Goal: Information Seeking & Learning: Find specific fact

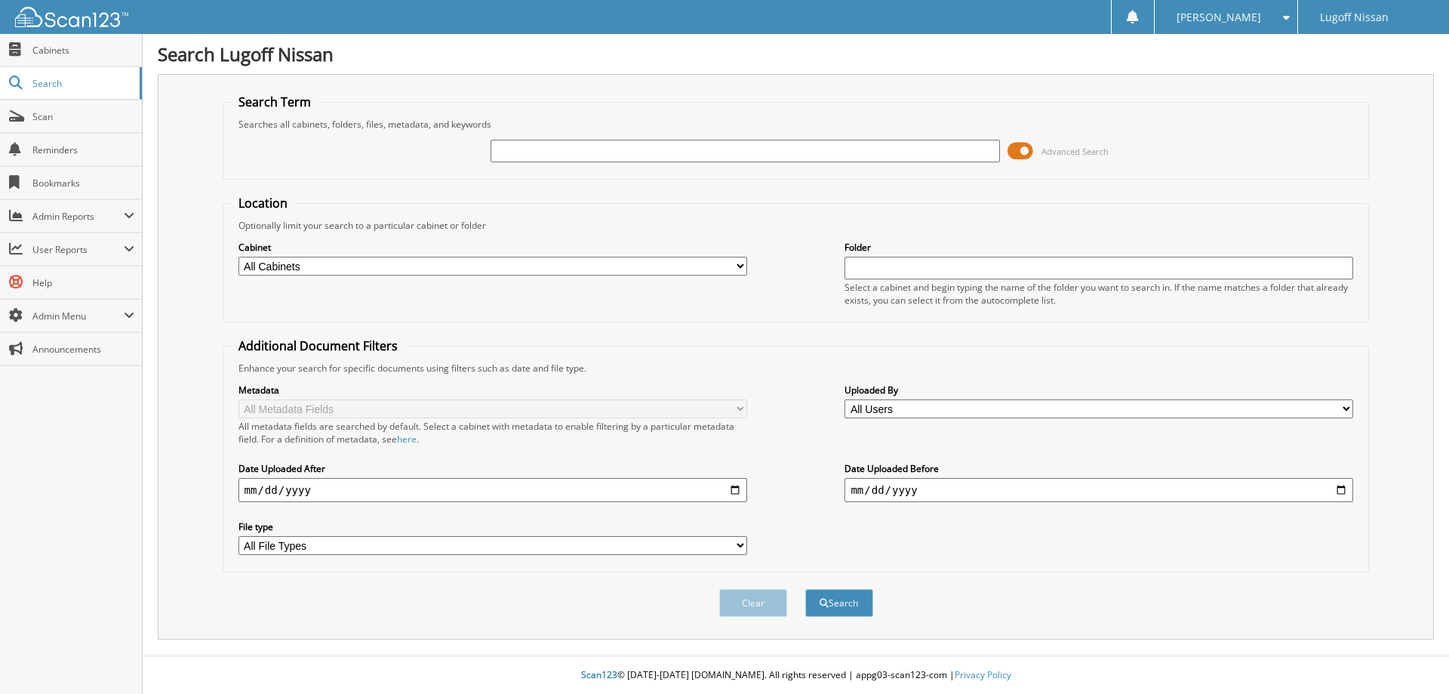
click at [534, 152] on input "text" at bounding box center [745, 151] width 509 height 23
type input "[PERSON_NAME]"
click at [805, 589] on button "Search" at bounding box center [839, 603] width 68 height 28
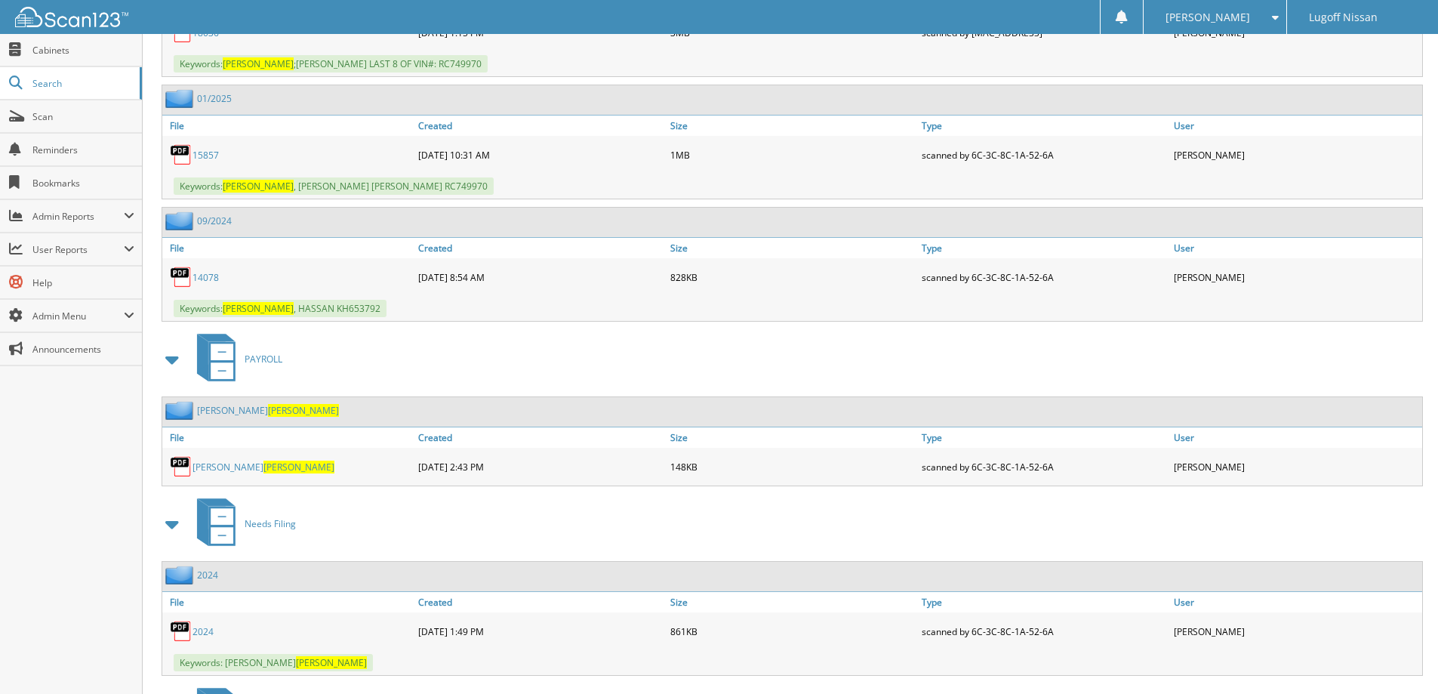
scroll to position [2699, 0]
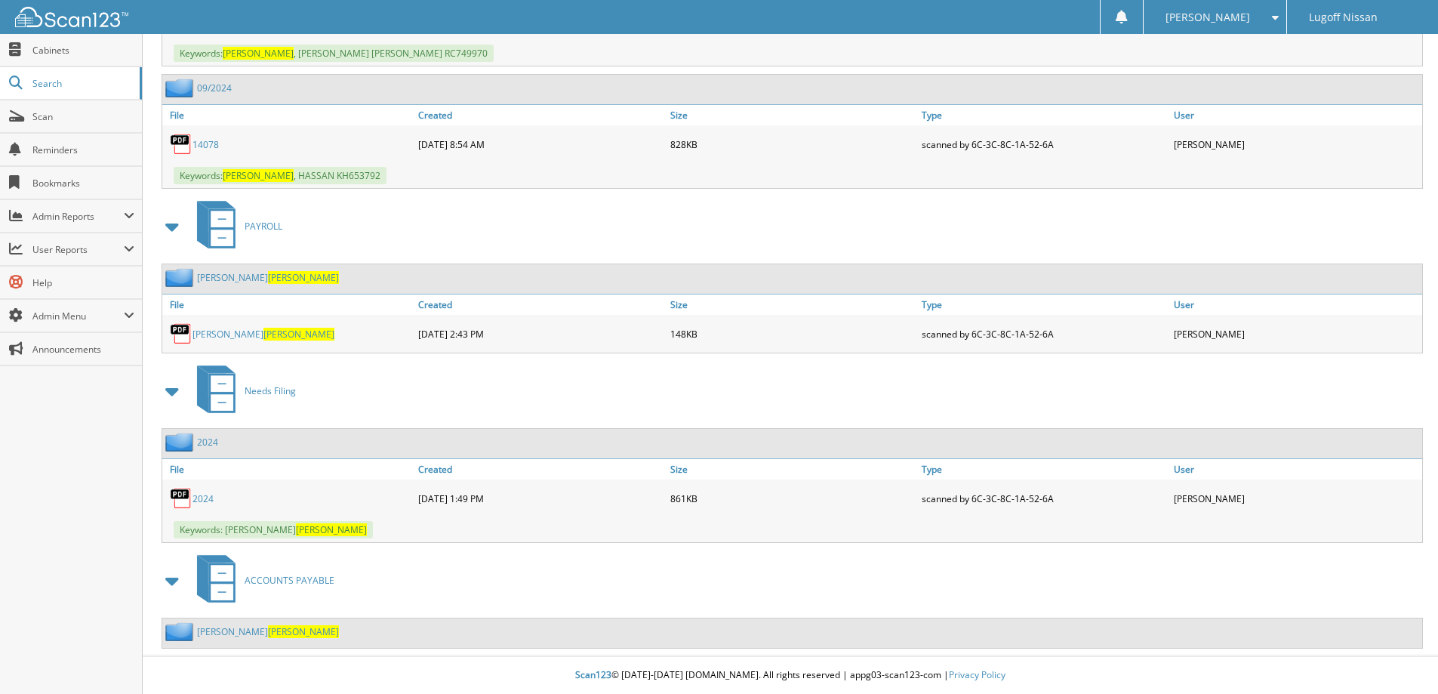
click at [201, 497] on link "2024" at bounding box center [202, 498] width 21 height 13
click at [263, 329] on span "BELTON" at bounding box center [298, 334] width 71 height 13
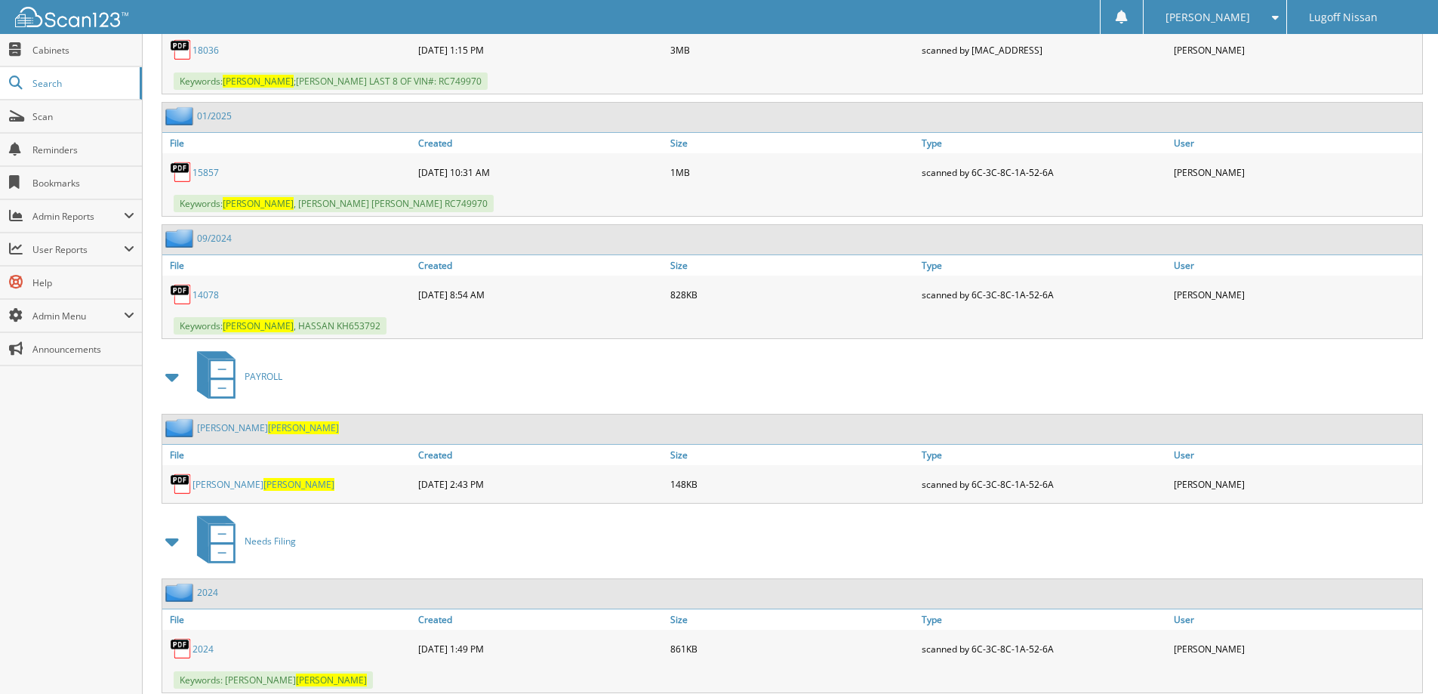
scroll to position [2397, 0]
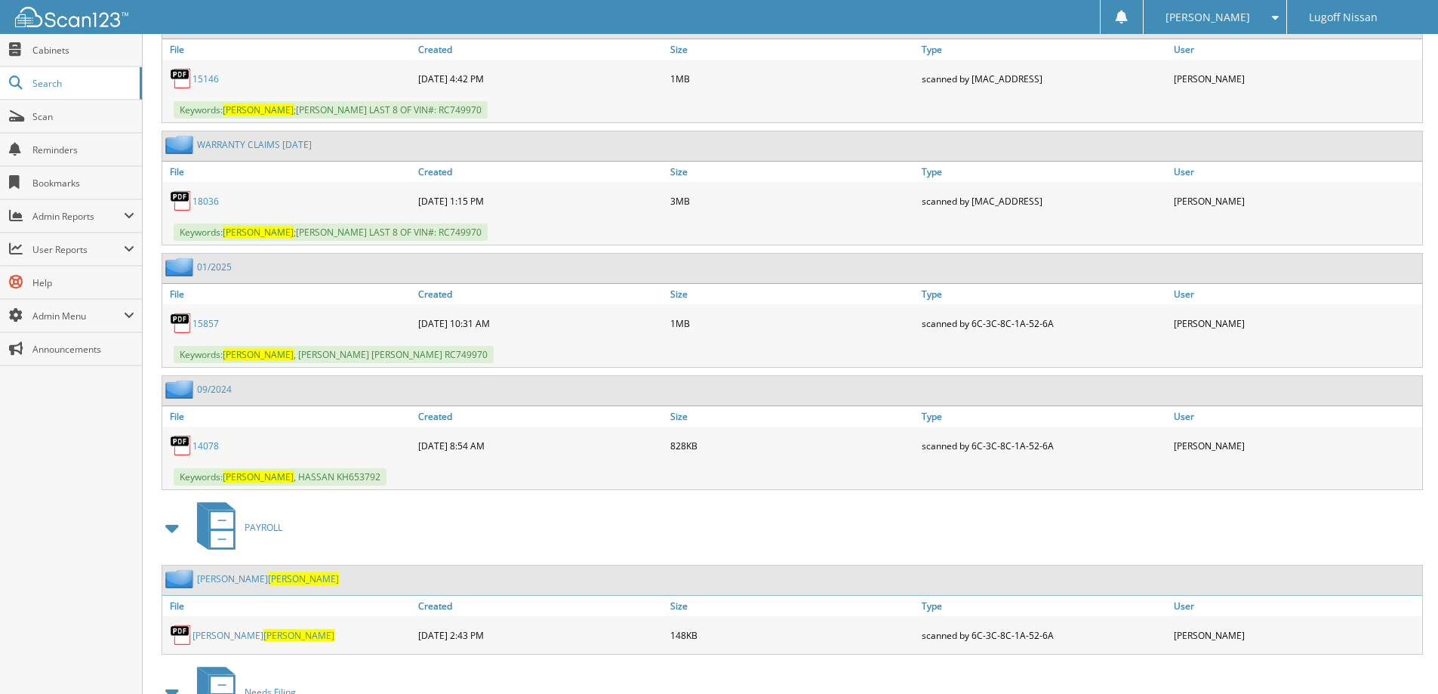
click at [200, 444] on link "14078" at bounding box center [205, 445] width 26 height 13
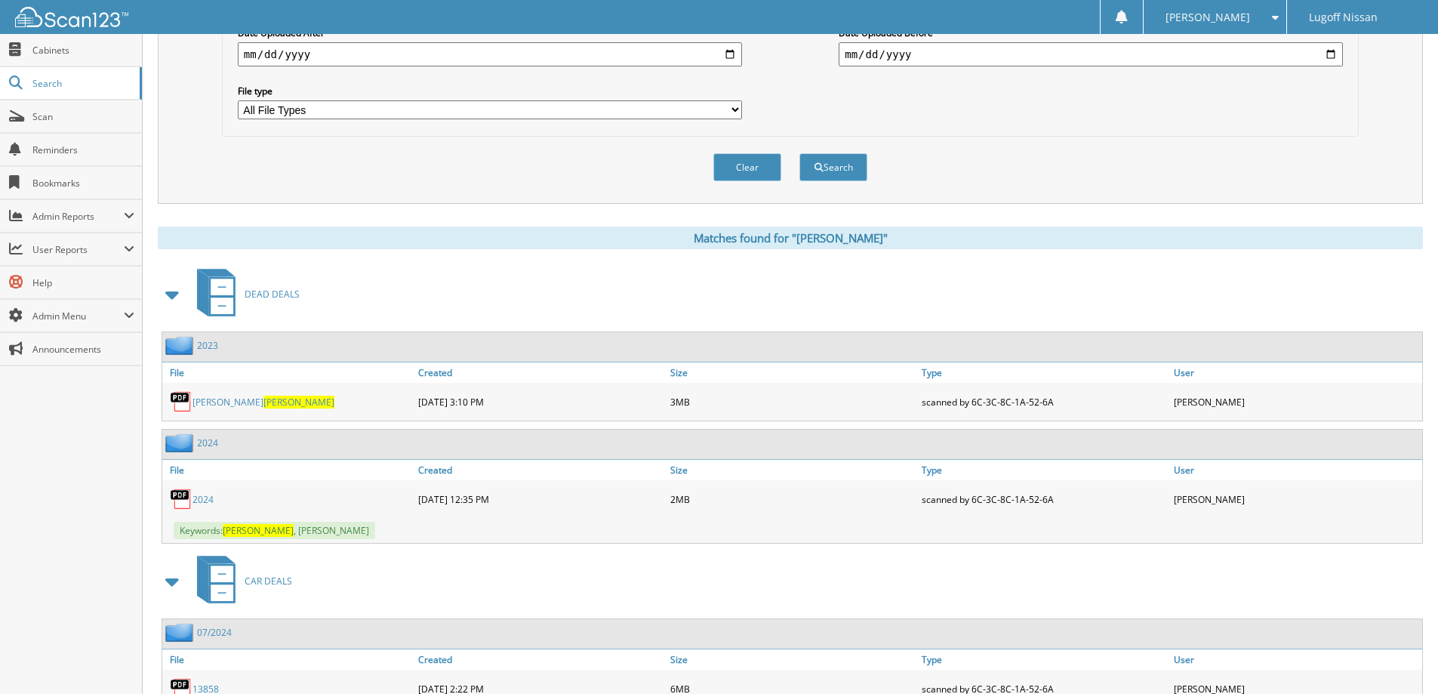
scroll to position [586, 0]
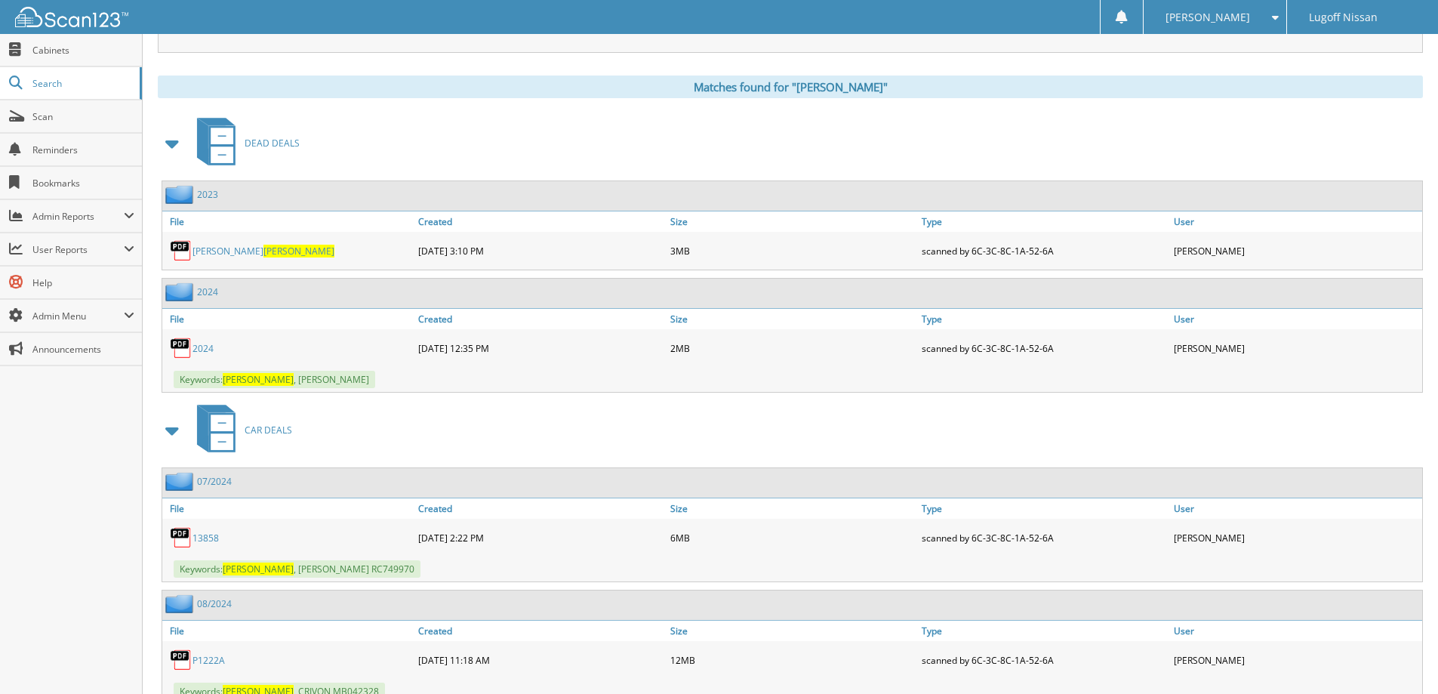
click at [203, 350] on link "2024" at bounding box center [202, 348] width 21 height 13
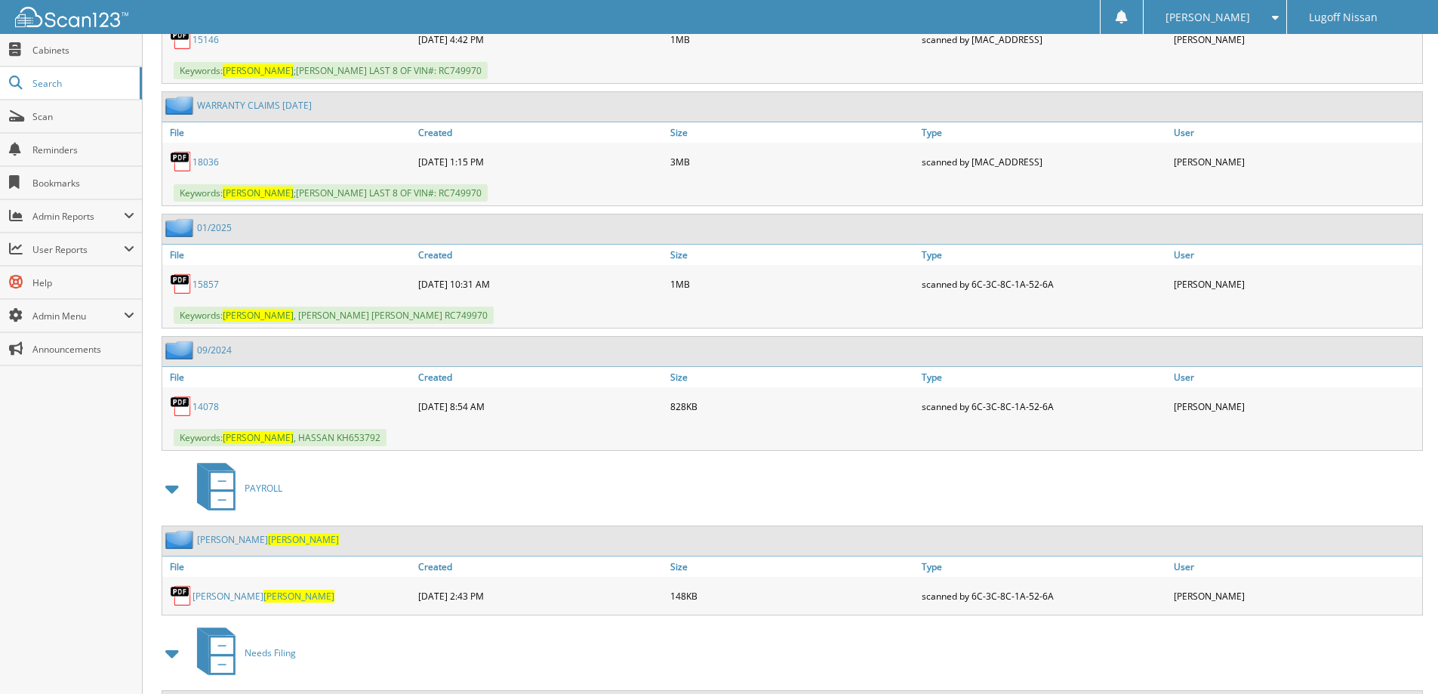
scroll to position [2566, 0]
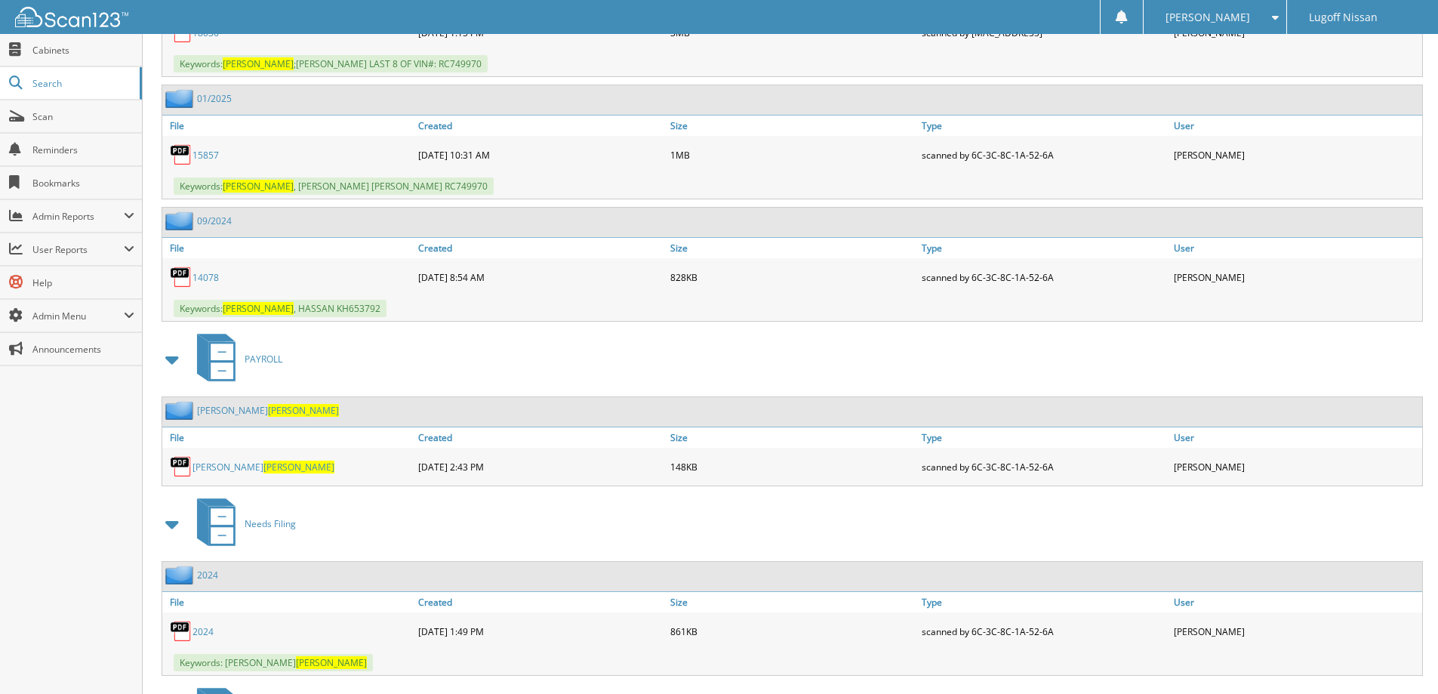
click at [263, 466] on span "BELTON" at bounding box center [298, 466] width 71 height 13
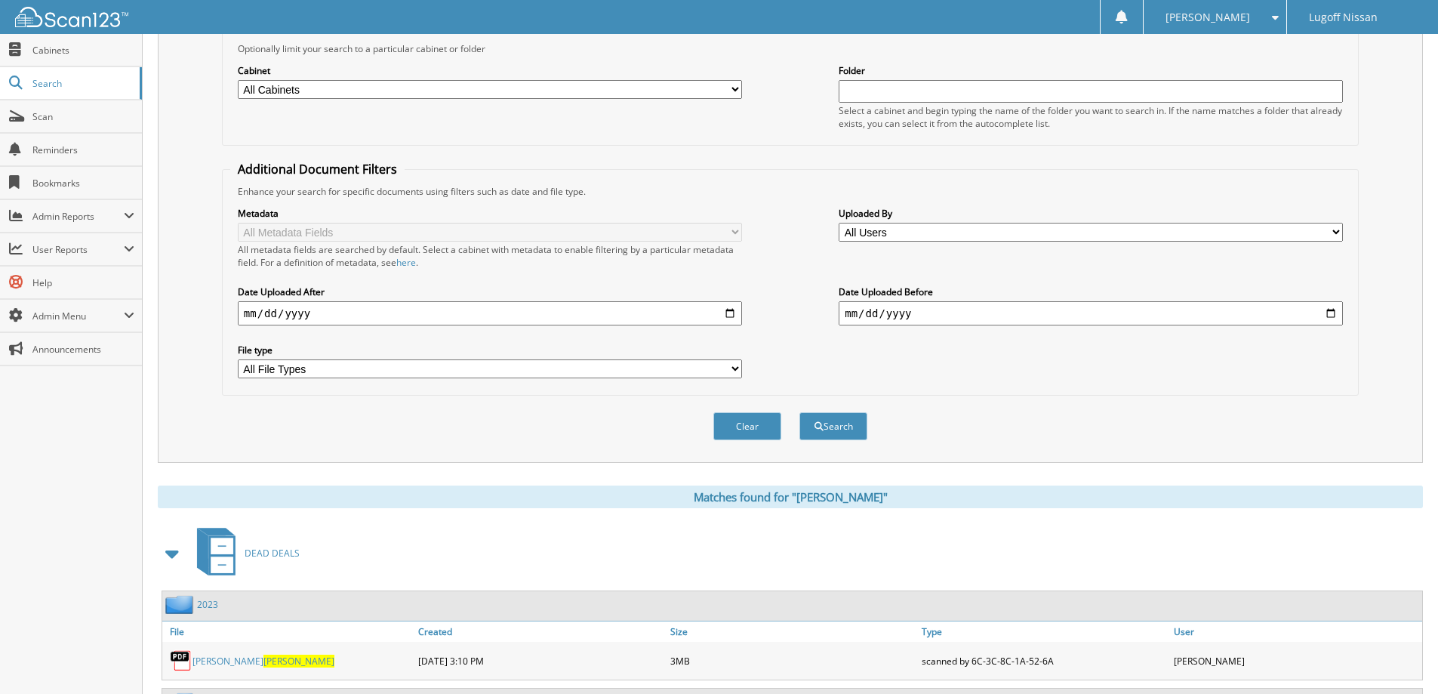
scroll to position [0, 0]
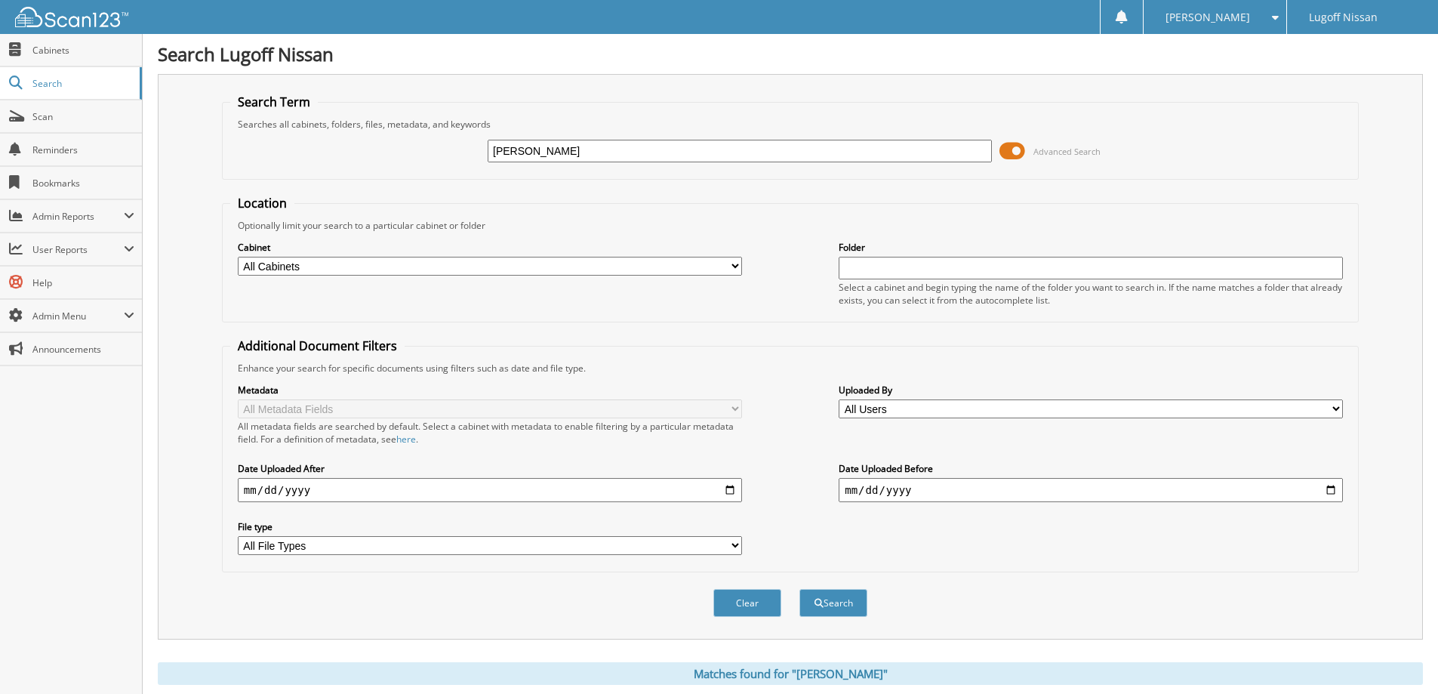
drag, startPoint x: 571, startPoint y: 150, endPoint x: 271, endPoint y: 152, distance: 300.4
click at [271, 152] on div "belton Advanced Search" at bounding box center [790, 151] width 1120 height 41
type input "hassan"
click at [799, 589] on button "Search" at bounding box center [833, 603] width 68 height 28
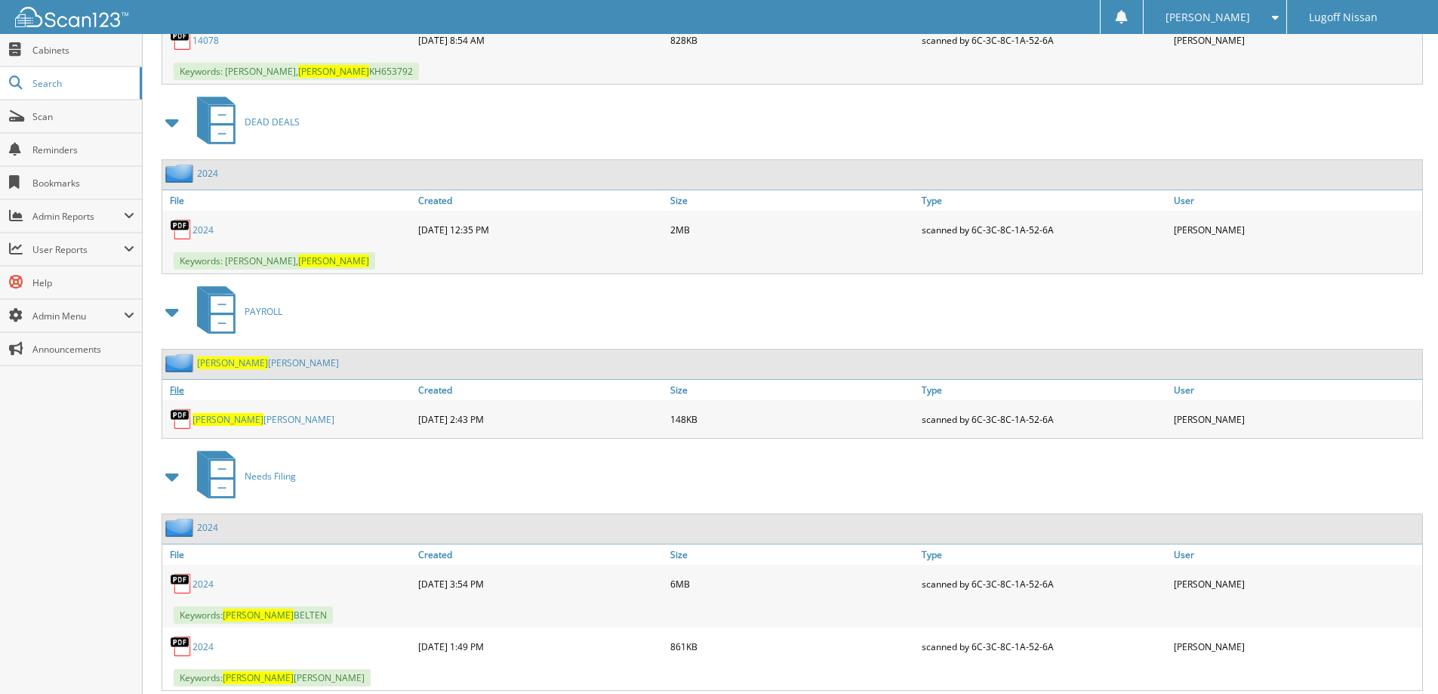
scroll to position [840, 0]
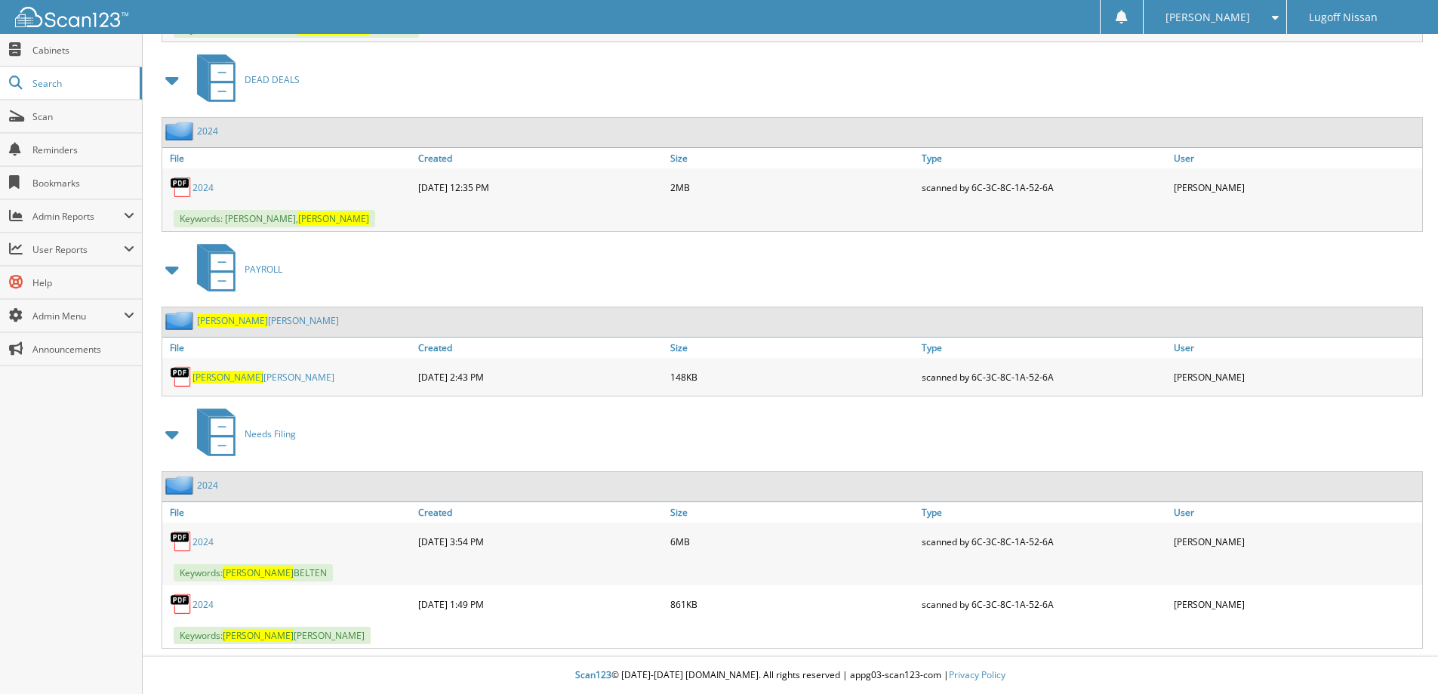
click at [198, 543] on link "2024" at bounding box center [202, 541] width 21 height 13
